Goal: Task Accomplishment & Management: Complete application form

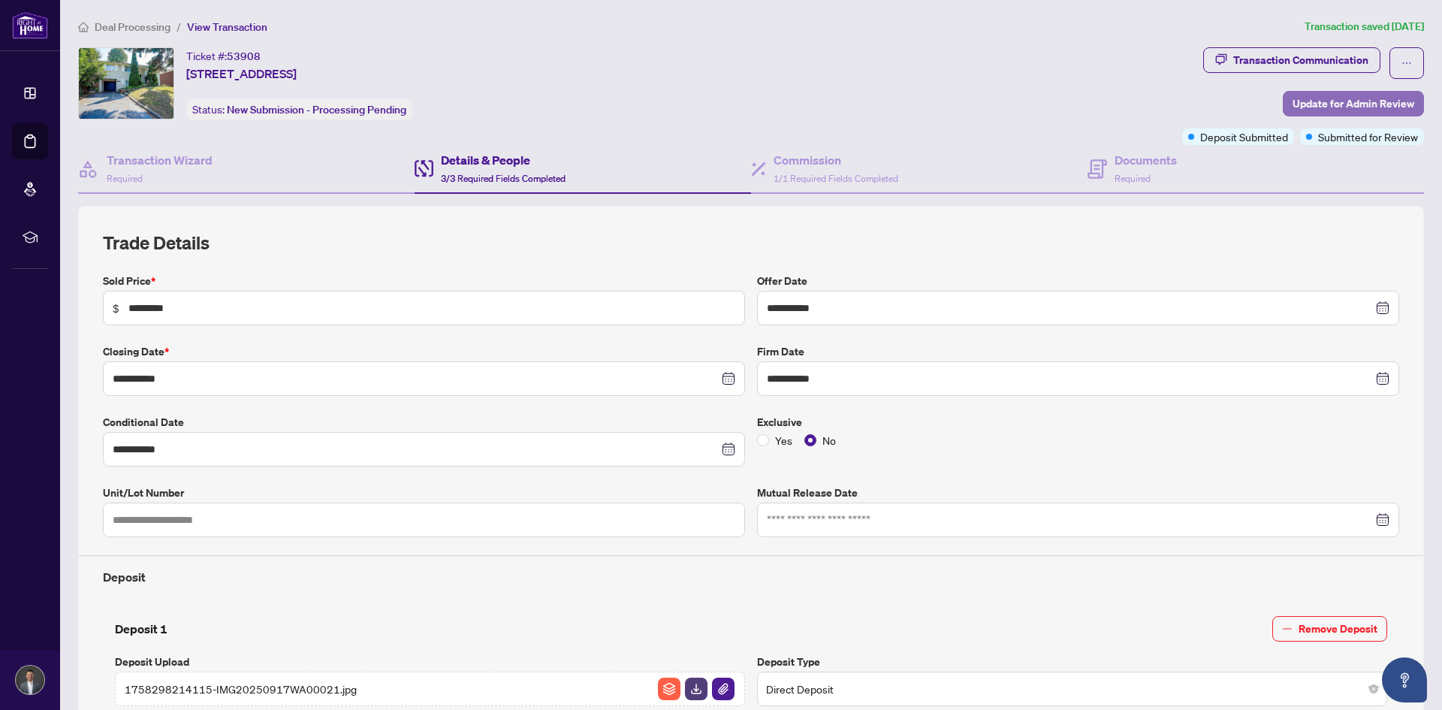
click at [1300, 104] on span "Update for Admin Review" at bounding box center [1354, 104] width 122 height 24
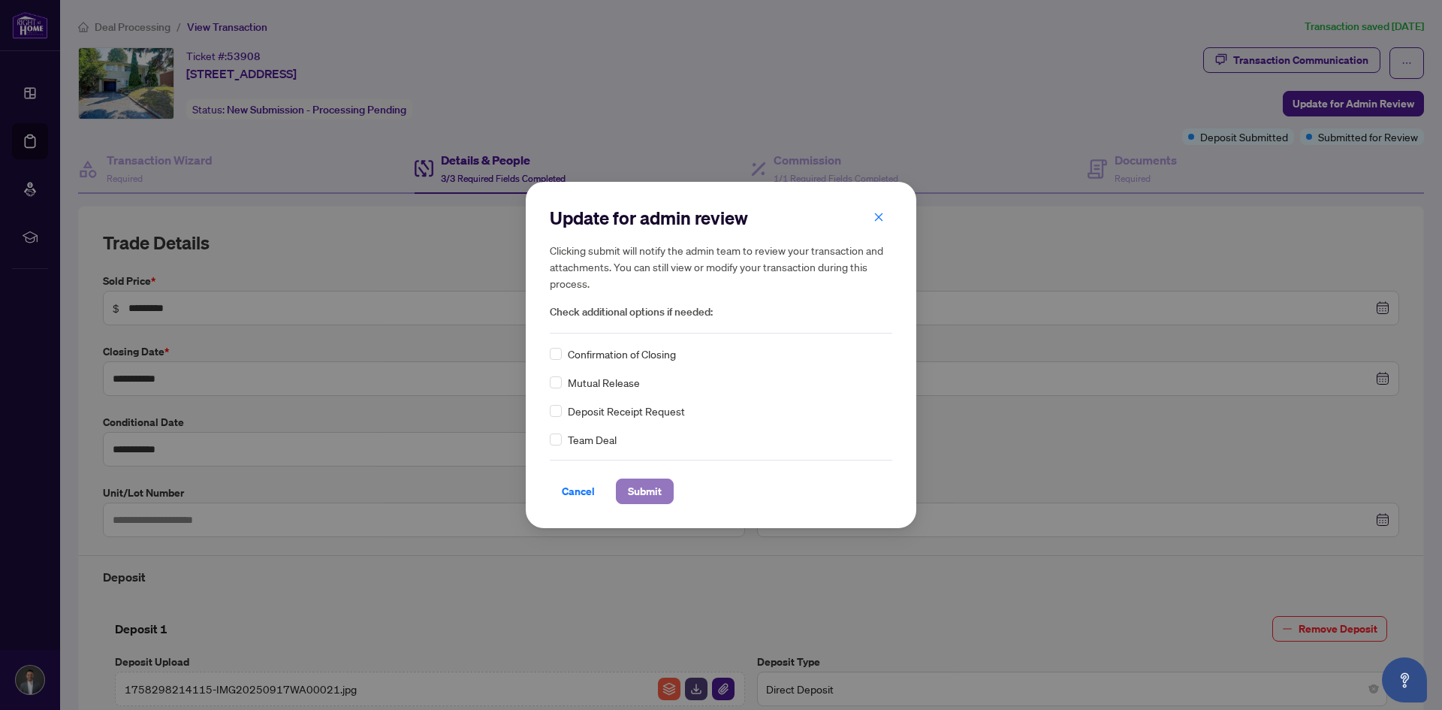
click at [649, 499] on span "Submit" at bounding box center [645, 491] width 34 height 24
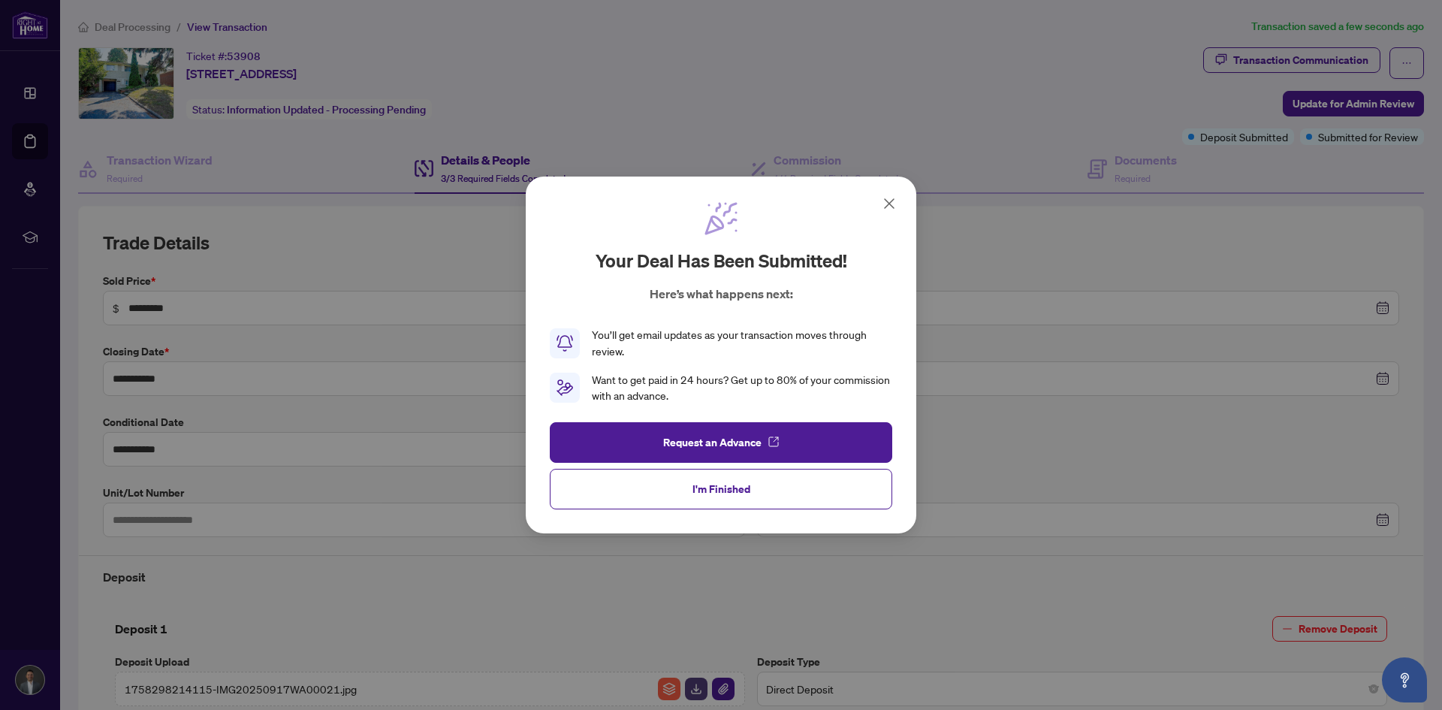
click at [893, 207] on icon at bounding box center [889, 203] width 9 height 9
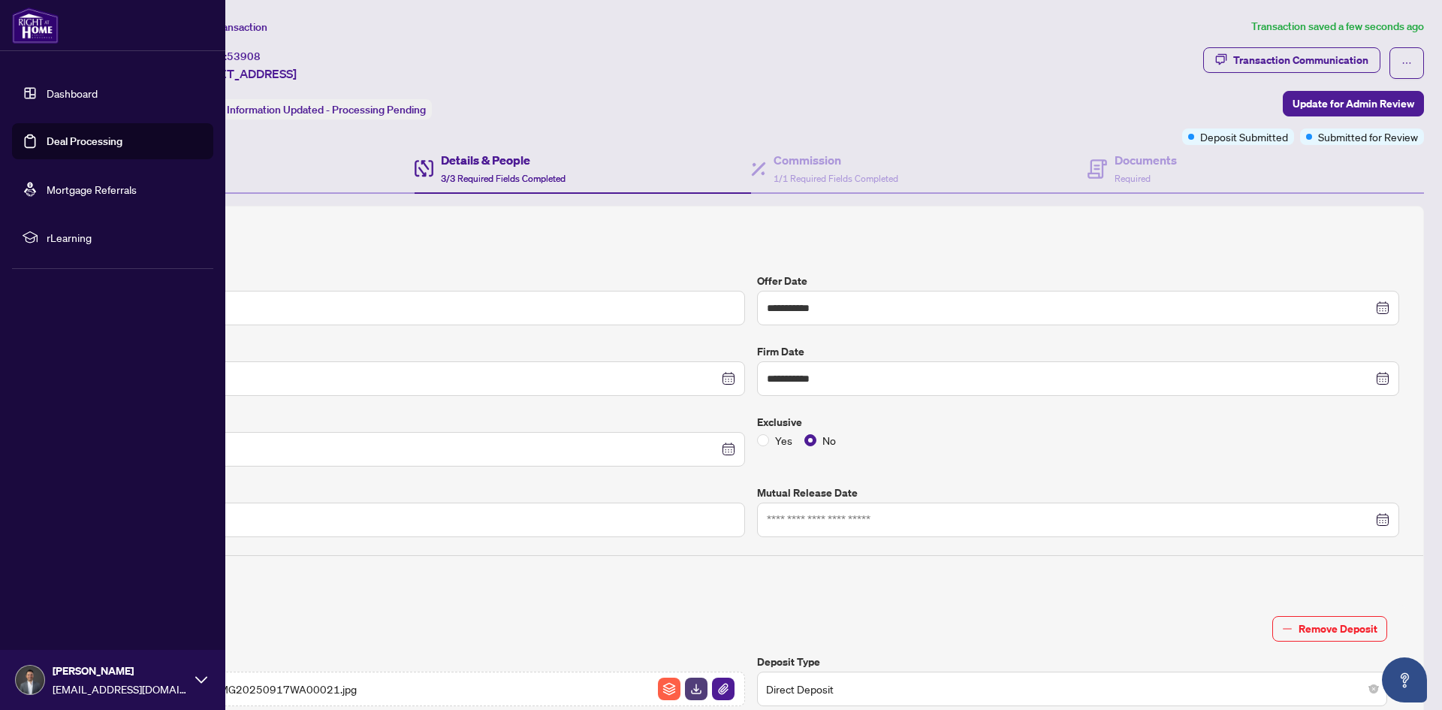
click at [47, 87] on link "Dashboard" at bounding box center [72, 93] width 51 height 14
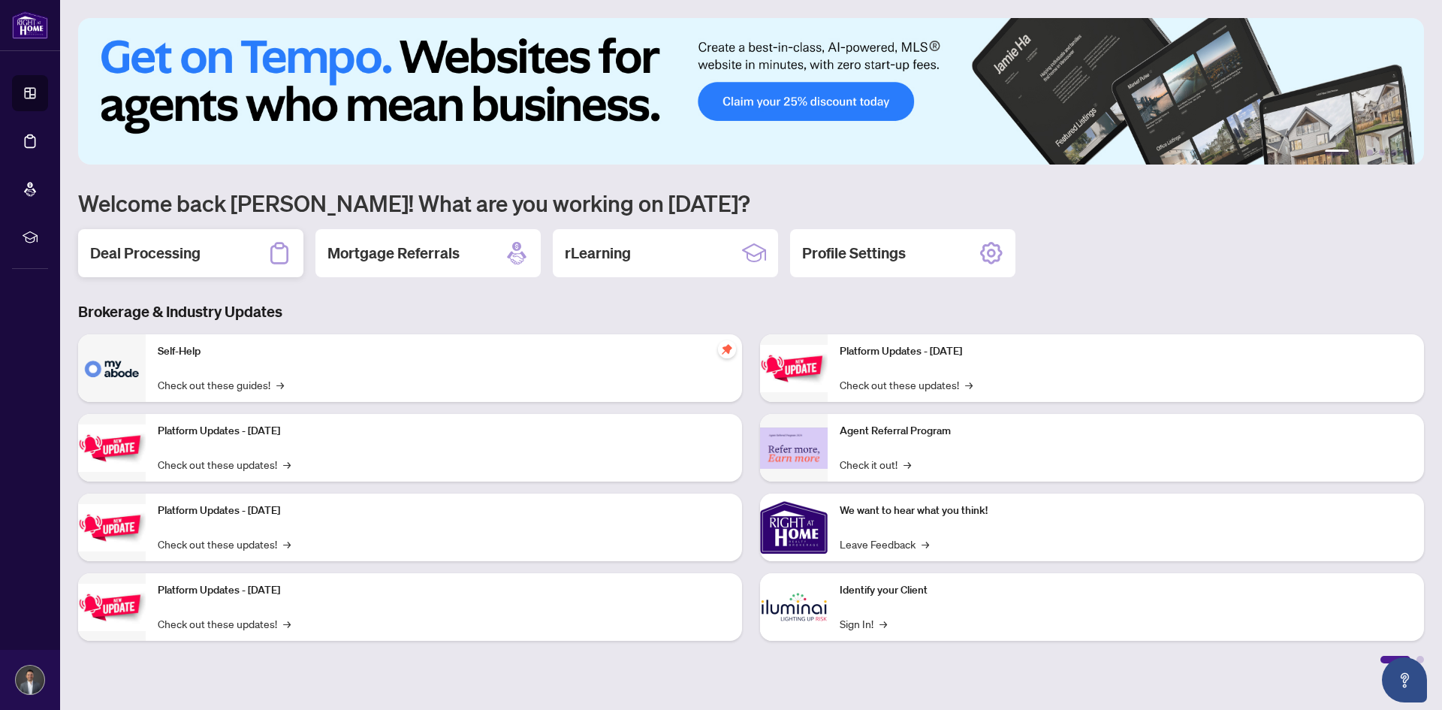
click at [137, 252] on h2 "Deal Processing" at bounding box center [145, 253] width 110 height 21
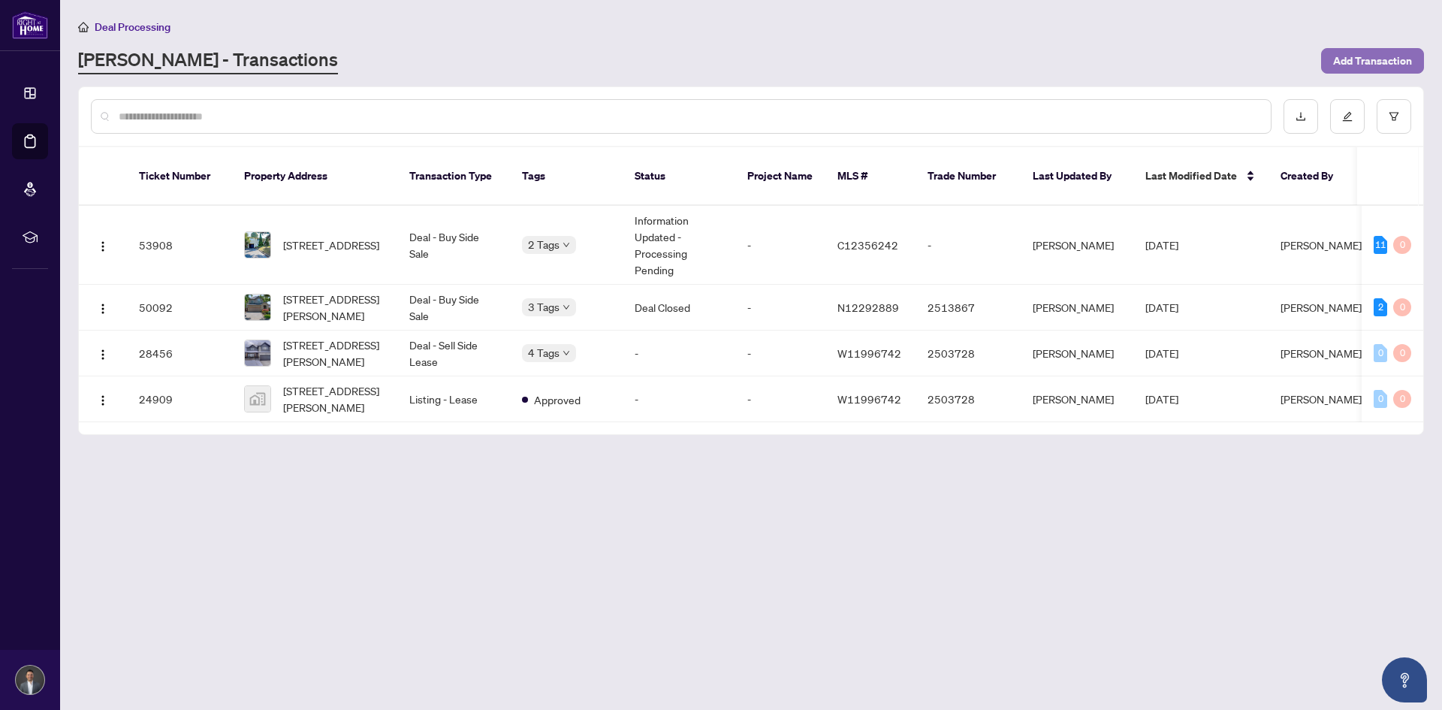
click at [1361, 67] on span "Add Transaction" at bounding box center [1372, 61] width 79 height 24
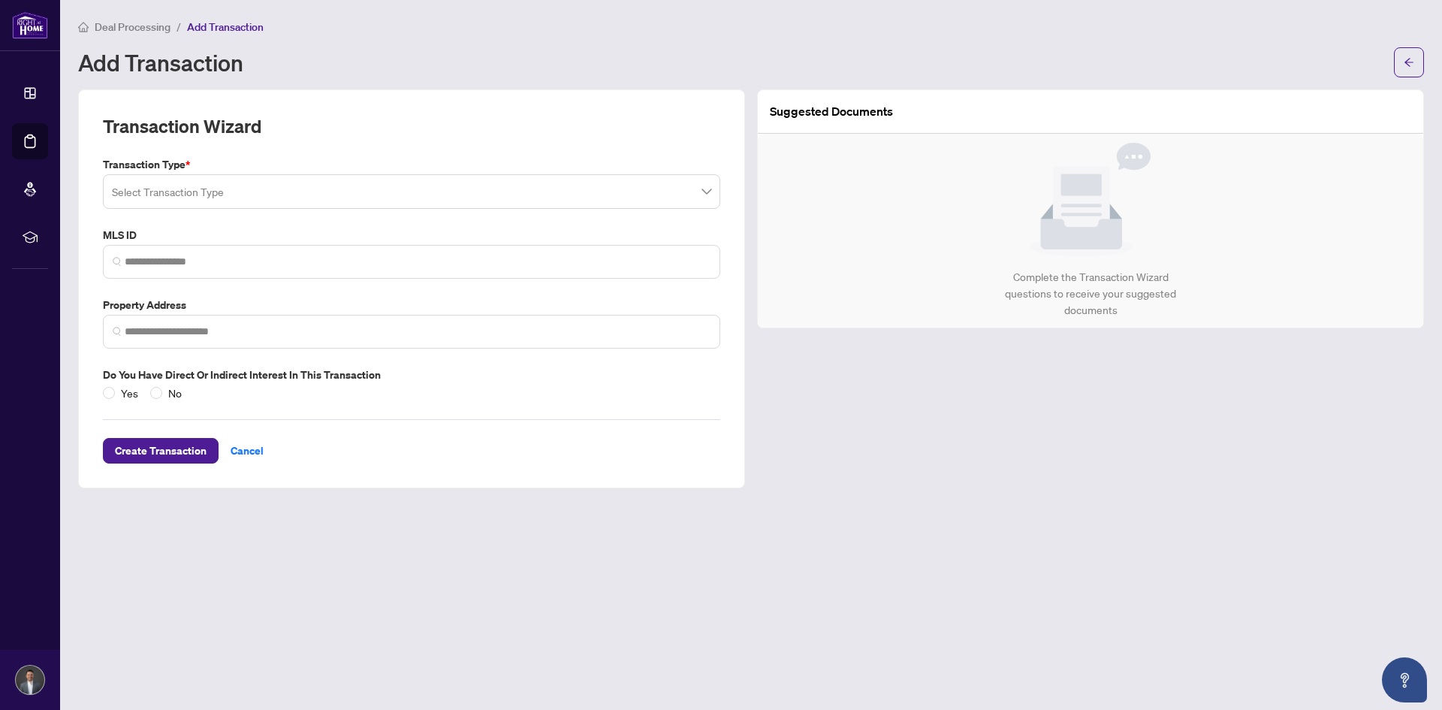
click at [209, 184] on input "search" at bounding box center [405, 193] width 586 height 33
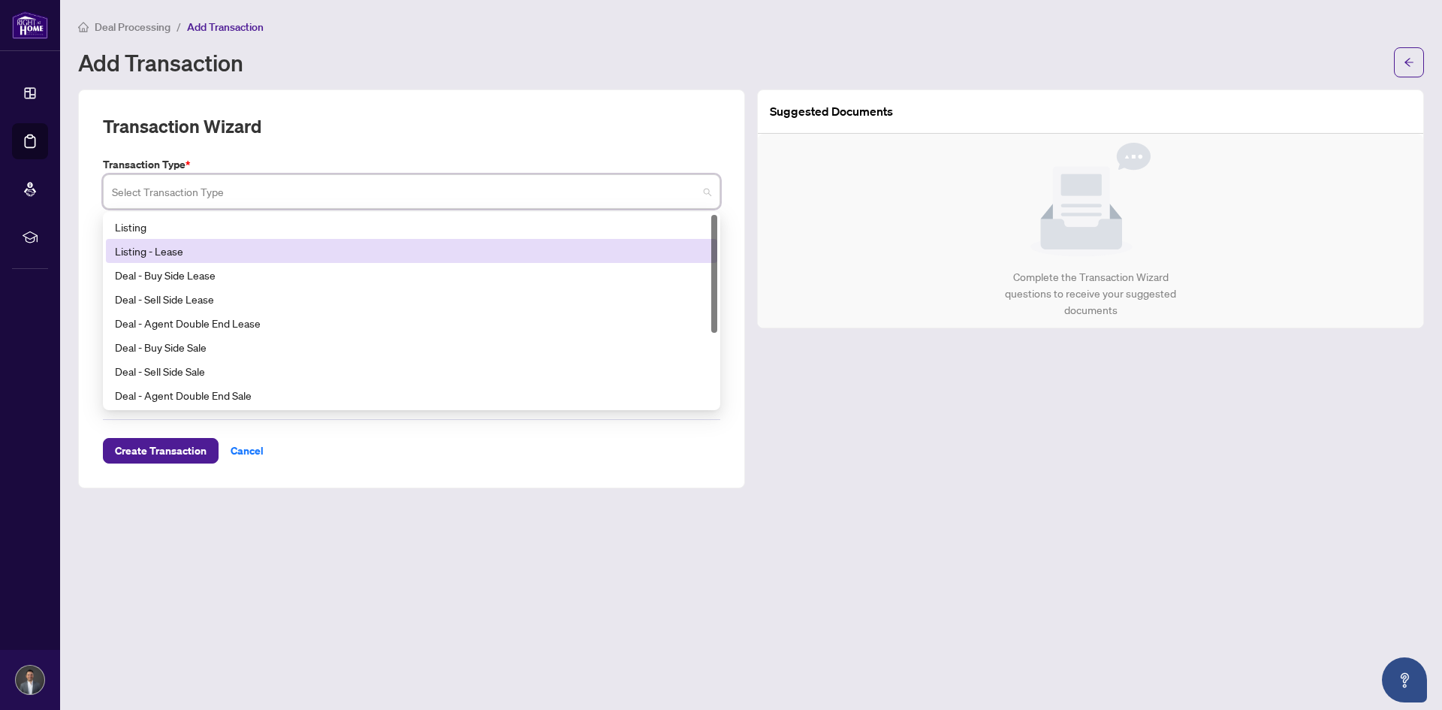
click at [195, 250] on div "Listing - Lease" at bounding box center [411, 251] width 593 height 17
